Goal: Find specific page/section: Find specific page/section

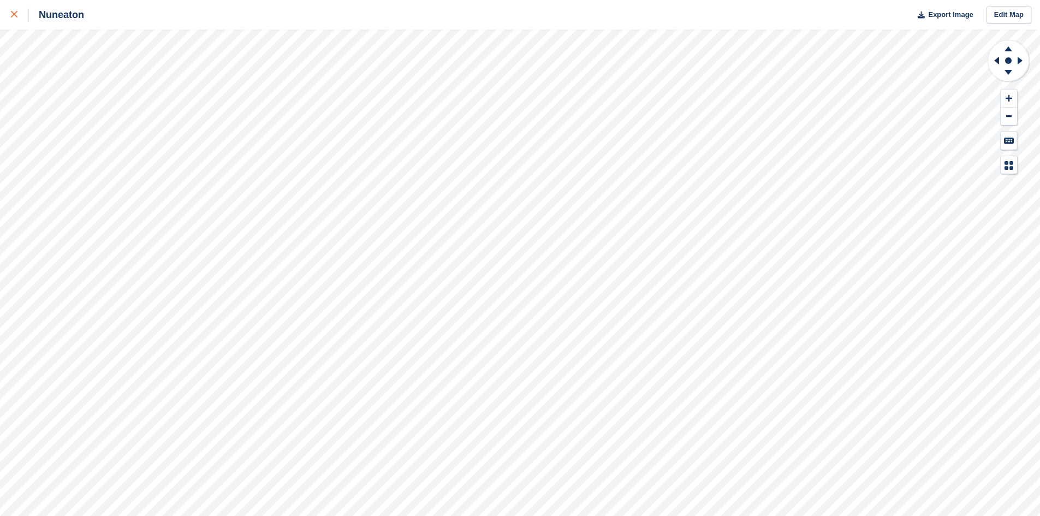
click at [11, 15] on icon at bounding box center [14, 14] width 7 height 7
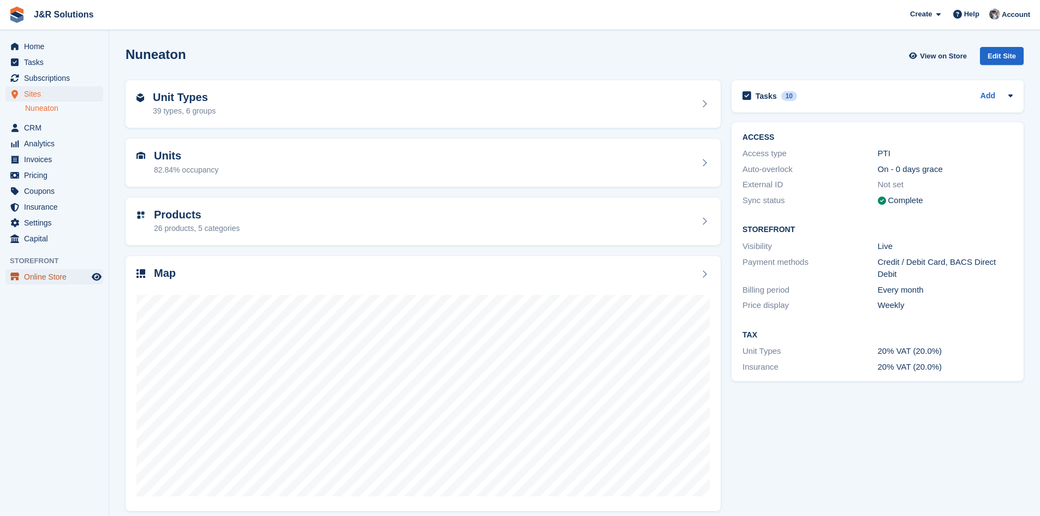
click at [44, 281] on span "Online Store" at bounding box center [56, 276] width 65 height 15
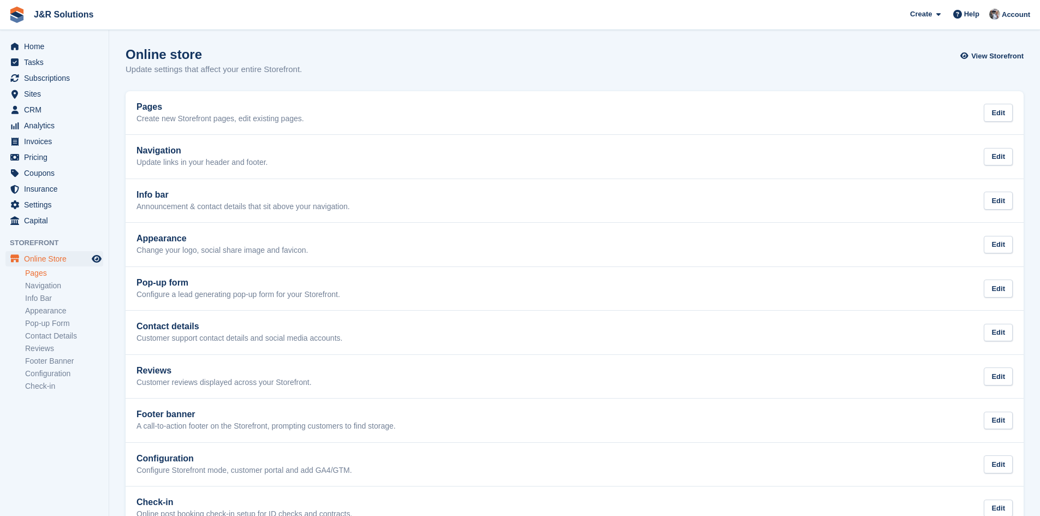
click at [44, 275] on link "Pages" at bounding box center [64, 273] width 78 height 10
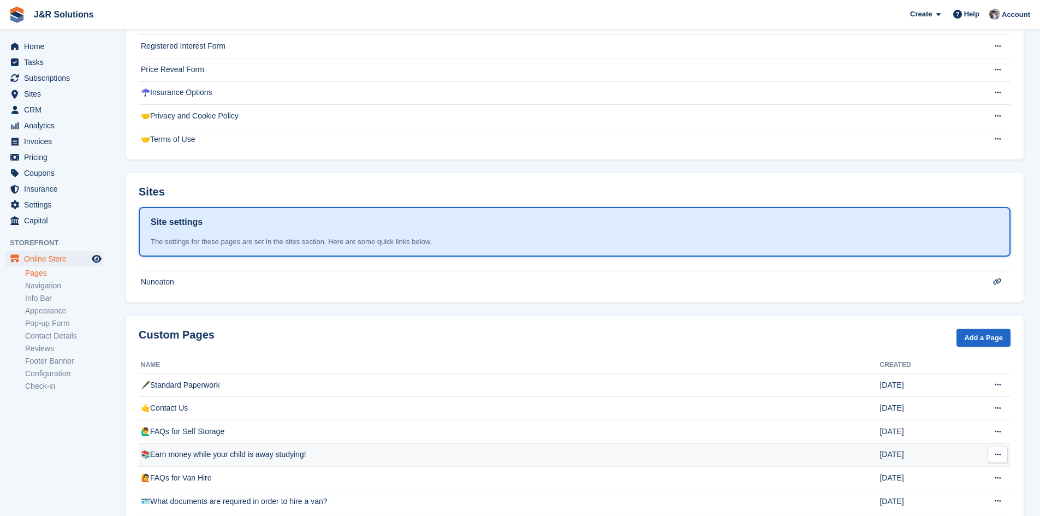
scroll to position [436, 0]
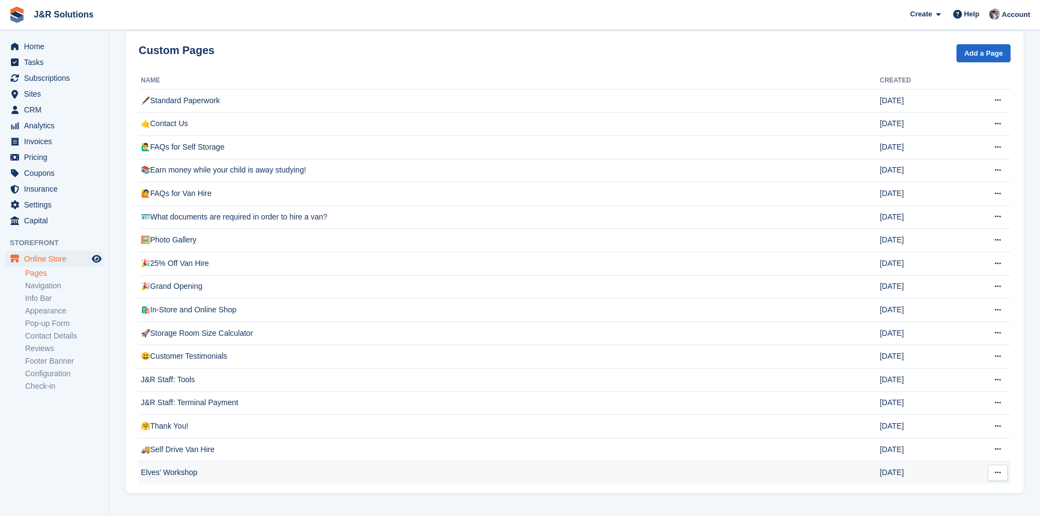
click at [194, 478] on td "Elves' Workshop" at bounding box center [509, 472] width 741 height 23
